Goal: Check status: Check status

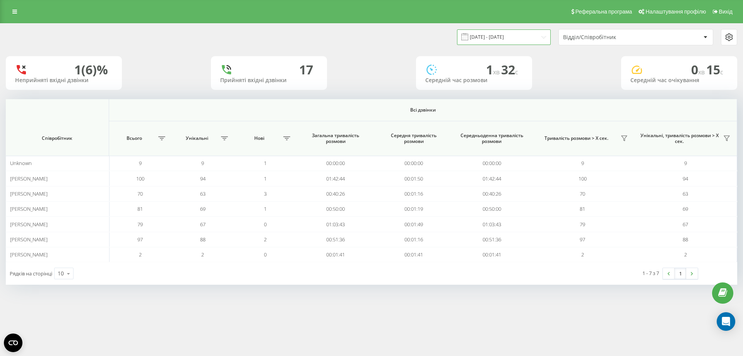
click at [501, 35] on input "20.08.2025 - 20.08.2025" at bounding box center [504, 36] width 94 height 15
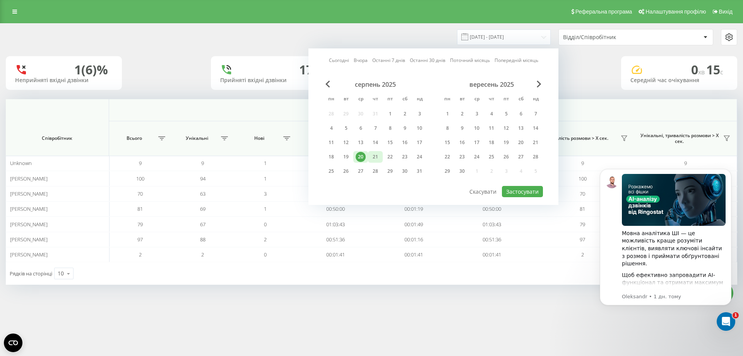
click at [381, 156] on div "21" at bounding box center [375, 157] width 15 height 12
click at [528, 192] on button "Застосувати" at bounding box center [522, 191] width 41 height 11
type input "[DATE] - [DATE]"
